Goal: Task Accomplishment & Management: Manage account settings

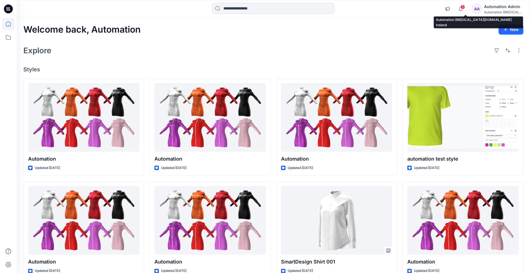
click at [500, 11] on div "Automation [MEDICAL_DATA]..." at bounding box center [503, 12] width 39 height 4
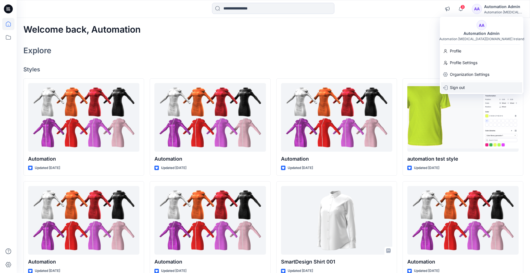
click at [466, 88] on div "Sign out" at bounding box center [481, 87] width 81 height 11
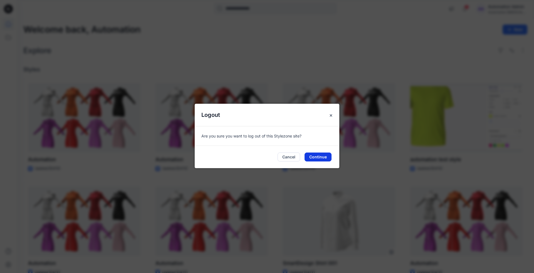
click at [316, 160] on button "Continue" at bounding box center [318, 156] width 27 height 9
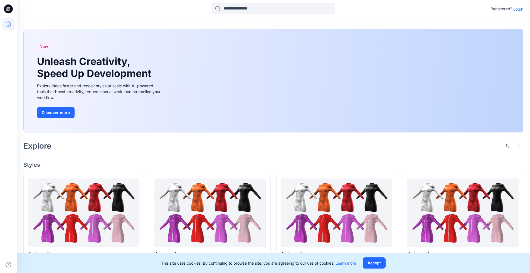
click at [208, 9] on p "Login" at bounding box center [519, 9] width 10 height 6
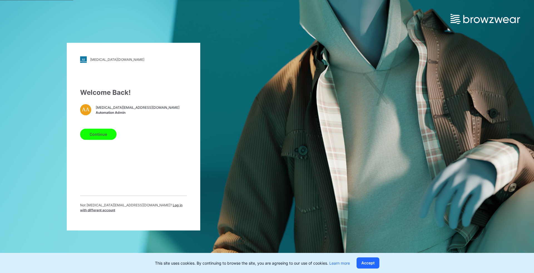
click at [138, 66] on span "Log in with different account" at bounding box center [131, 206] width 102 height 9
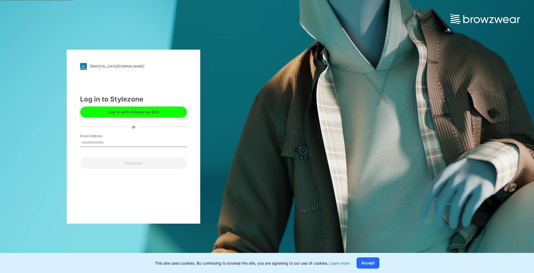
click at [110, 66] on input "Email Address" at bounding box center [133, 142] width 107 height 8
type input "**********"
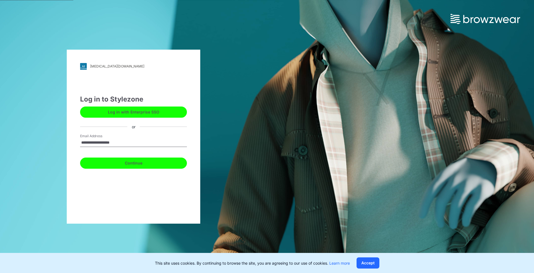
click at [140, 66] on button "Continue" at bounding box center [133, 162] width 107 height 11
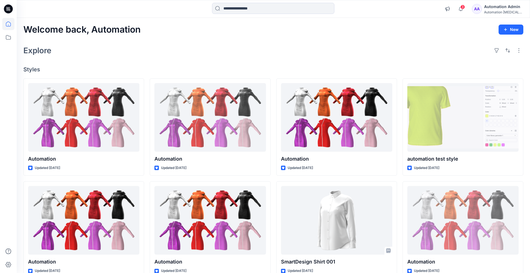
click at [11, 24] on icon at bounding box center [8, 23] width 5 height 5
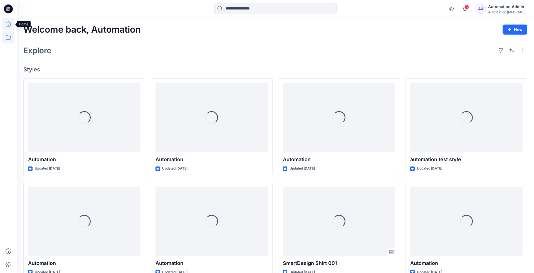
click at [11, 38] on icon at bounding box center [8, 37] width 12 height 12
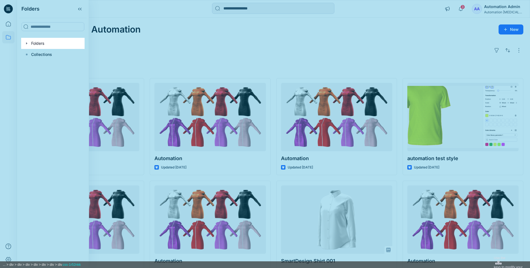
click at [39, 44] on div at bounding box center [265, 204] width 530 height 408
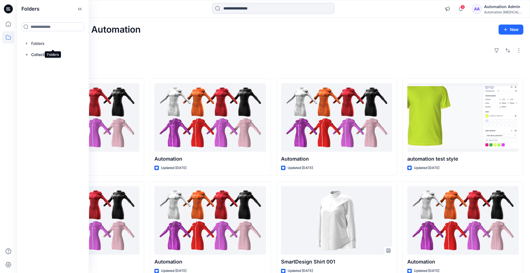
click at [39, 44] on div at bounding box center [52, 43] width 63 height 11
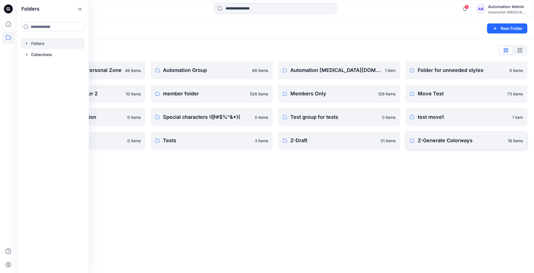
click at [475, 139] on p "Z-Generate Colorways" at bounding box center [461, 140] width 87 height 8
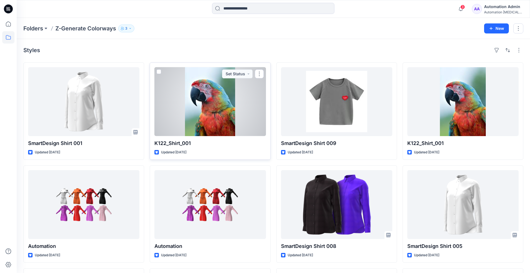
click at [158, 71] on span at bounding box center [159, 71] width 4 height 4
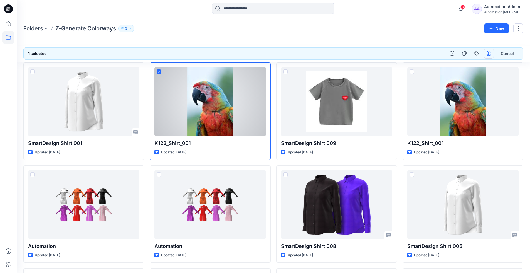
click at [489, 54] on icon "button" at bounding box center [489, 53] width 4 height 4
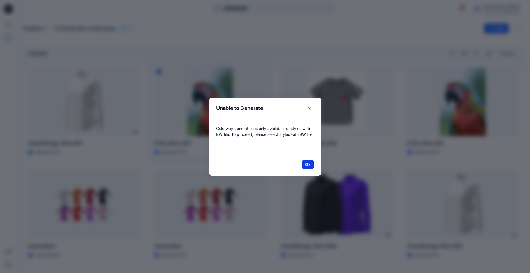
click at [314, 165] on button "Ok" at bounding box center [308, 164] width 13 height 9
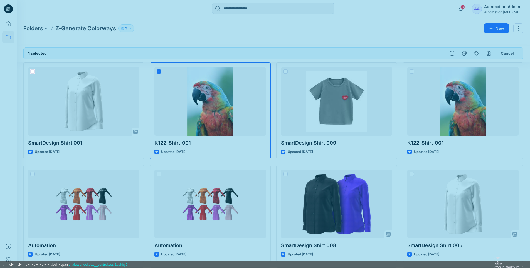
click at [32, 72] on div at bounding box center [265, 196] width 530 height 392
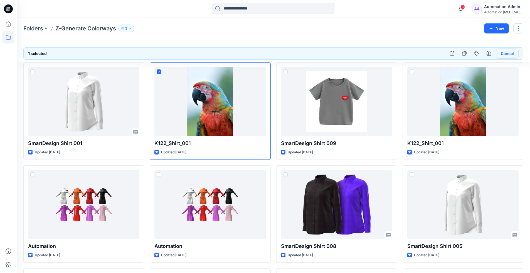
click at [503, 55] on button "Cancel" at bounding box center [507, 53] width 23 height 10
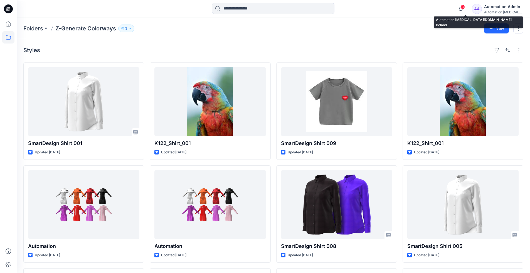
click at [503, 12] on div "Automation testim..." at bounding box center [503, 12] width 39 height 4
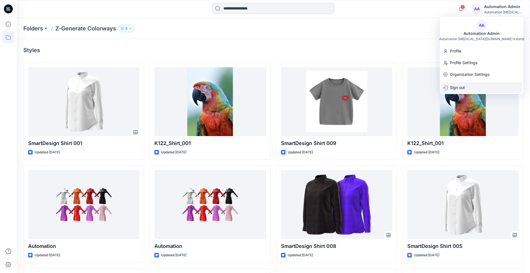
click at [476, 84] on div "Sign out" at bounding box center [481, 87] width 81 height 11
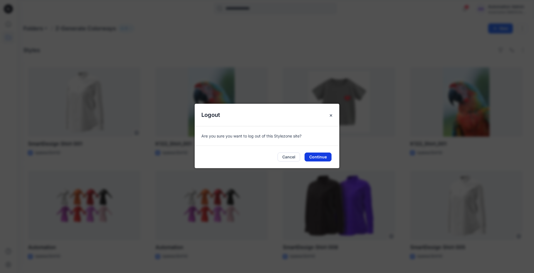
drag, startPoint x: 320, startPoint y: 156, endPoint x: 409, endPoint y: 150, distance: 89.0
click at [321, 156] on button "Continue" at bounding box center [318, 156] width 27 height 9
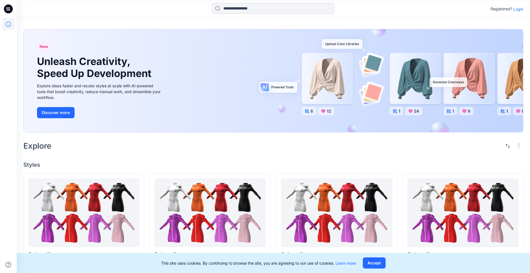
click at [517, 9] on p "Login" at bounding box center [519, 9] width 10 height 6
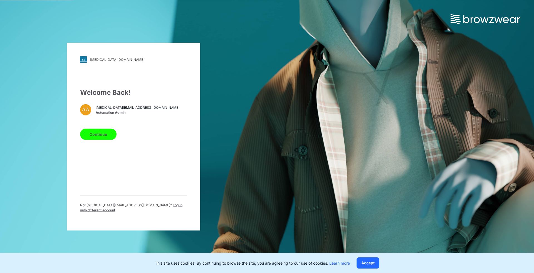
click at [138, 206] on span "Log in with different account" at bounding box center [131, 206] width 102 height 9
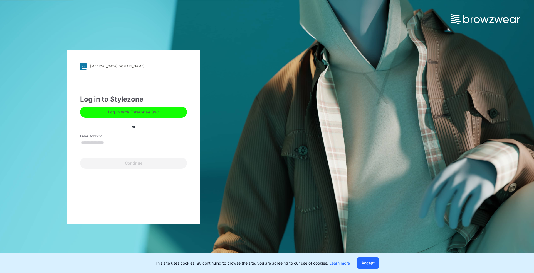
click at [110, 142] on input "Email Address" at bounding box center [133, 142] width 107 height 8
type input "**********"
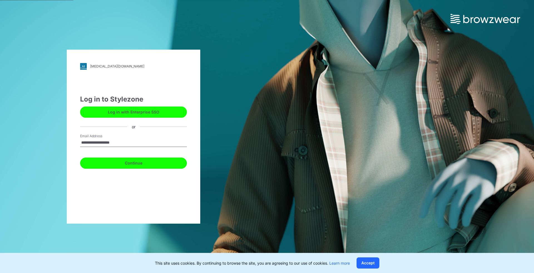
click at [140, 162] on button "Continue" at bounding box center [133, 162] width 107 height 11
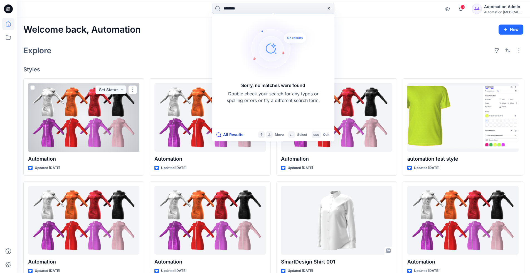
type input "********"
click at [233, 135] on button "All Results" at bounding box center [232, 134] width 31 height 7
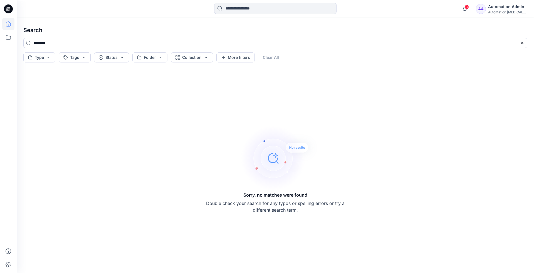
click at [11, 24] on icon at bounding box center [8, 23] width 5 height 5
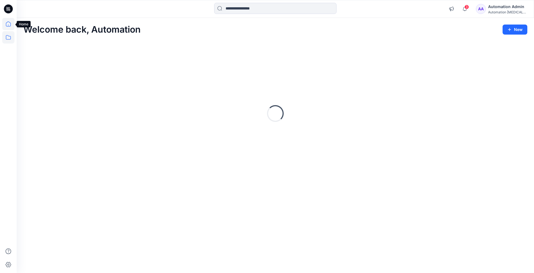
click at [11, 38] on icon at bounding box center [8, 37] width 12 height 12
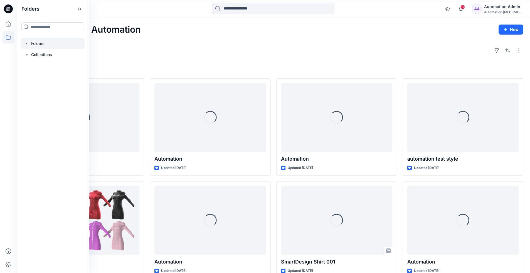
click at [39, 44] on div at bounding box center [52, 43] width 63 height 11
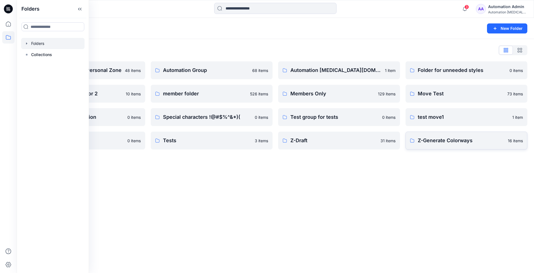
click at [475, 139] on p "Z-Generate Colorways" at bounding box center [461, 140] width 87 height 8
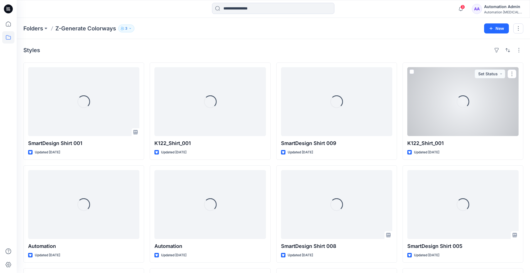
scroll to position [119, 0]
